Goal: Information Seeking & Learning: Learn about a topic

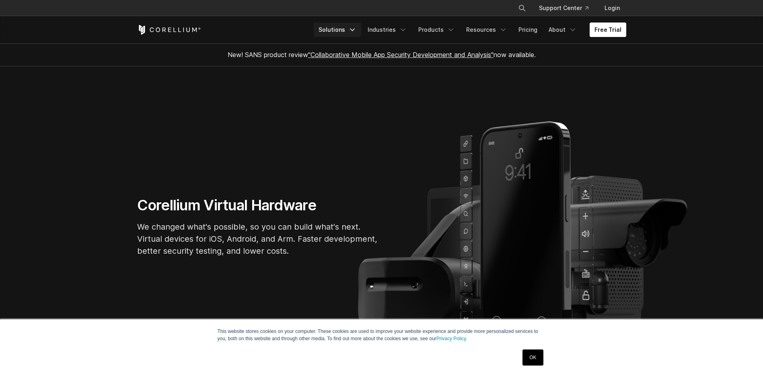
click at [357, 31] on icon "Navigation Menu" at bounding box center [352, 30] width 8 height 8
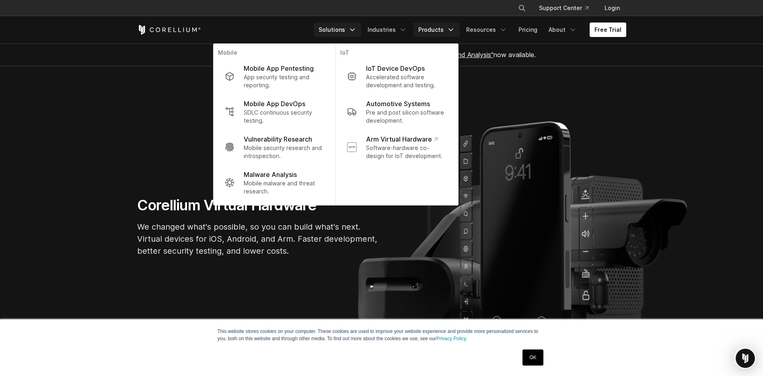
click at [437, 23] on link "Products" at bounding box center [437, 30] width 46 height 14
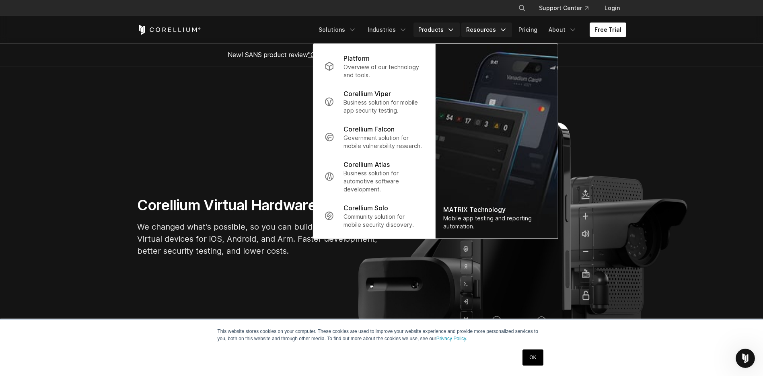
click at [512, 29] on link "Resources" at bounding box center [487, 30] width 51 height 14
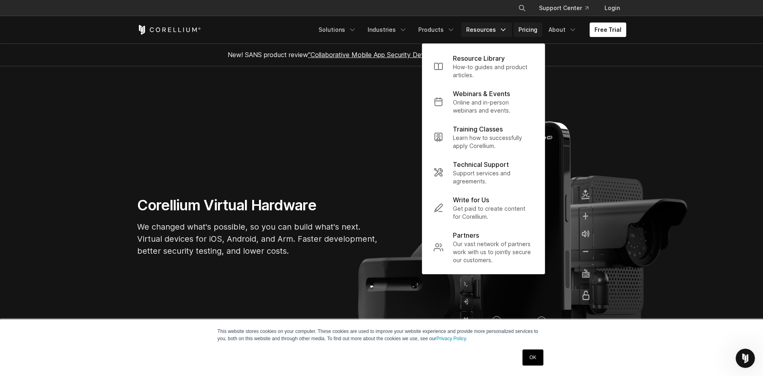
click at [526, 29] on link "Pricing" at bounding box center [528, 30] width 29 height 14
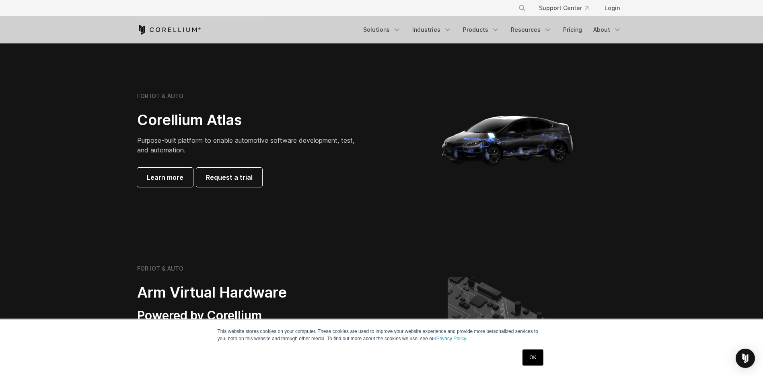
scroll to position [733, 0]
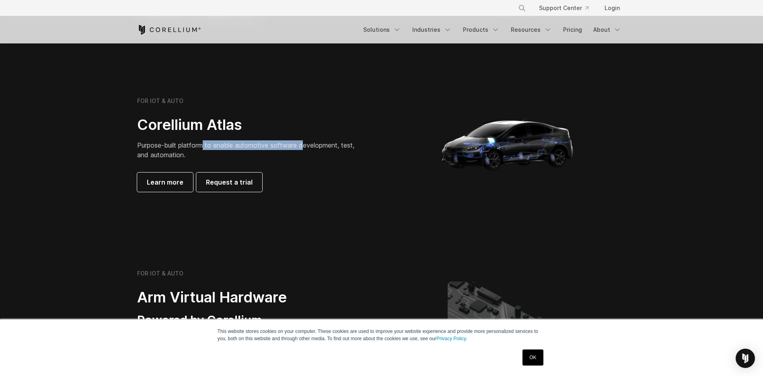
drag, startPoint x: 206, startPoint y: 144, endPoint x: 306, endPoint y: 148, distance: 100.3
click at [306, 148] on span "Purpose-built platform to enable automotive software development, test, and aut…" at bounding box center [245, 150] width 217 height 18
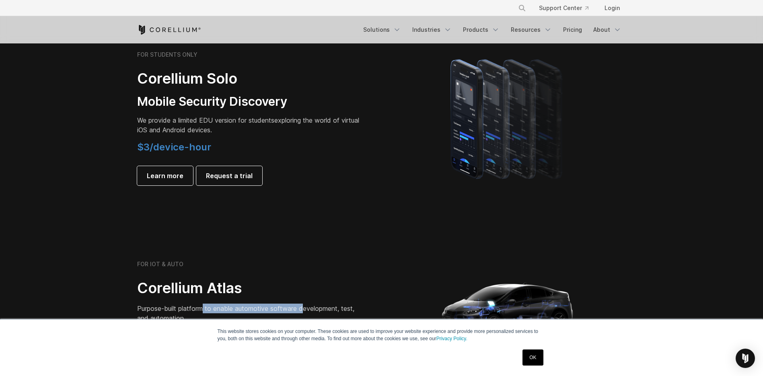
scroll to position [527, 0]
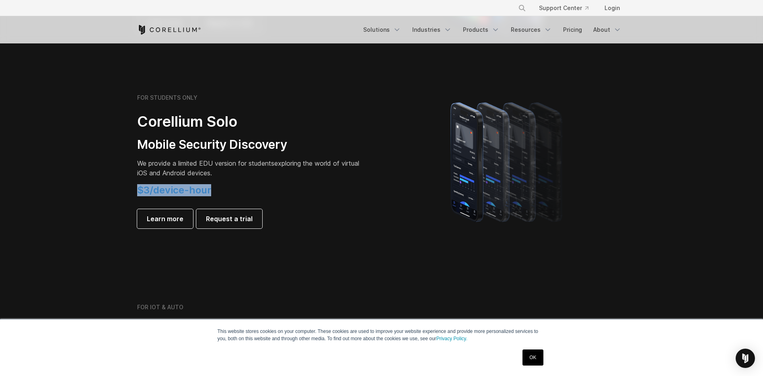
drag, startPoint x: 136, startPoint y: 192, endPoint x: 229, endPoint y: 196, distance: 92.7
click at [229, 196] on div "FOR STUDENTS ONLY Corellium Solo Mobile Security Discovery We provide a limited…" at bounding box center [255, 161] width 253 height 134
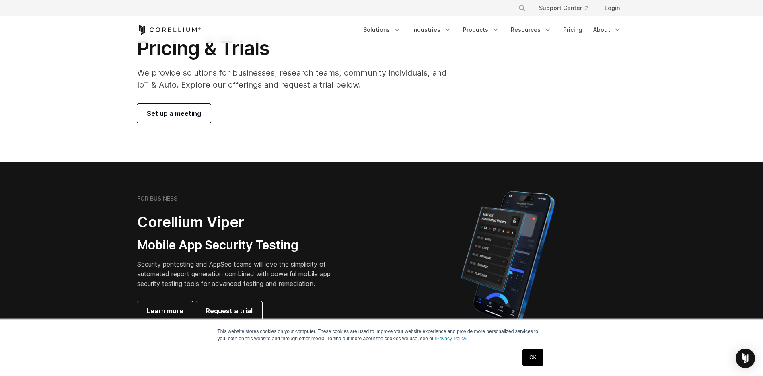
scroll to position [0, 0]
